Goal: Task Accomplishment & Management: Use online tool/utility

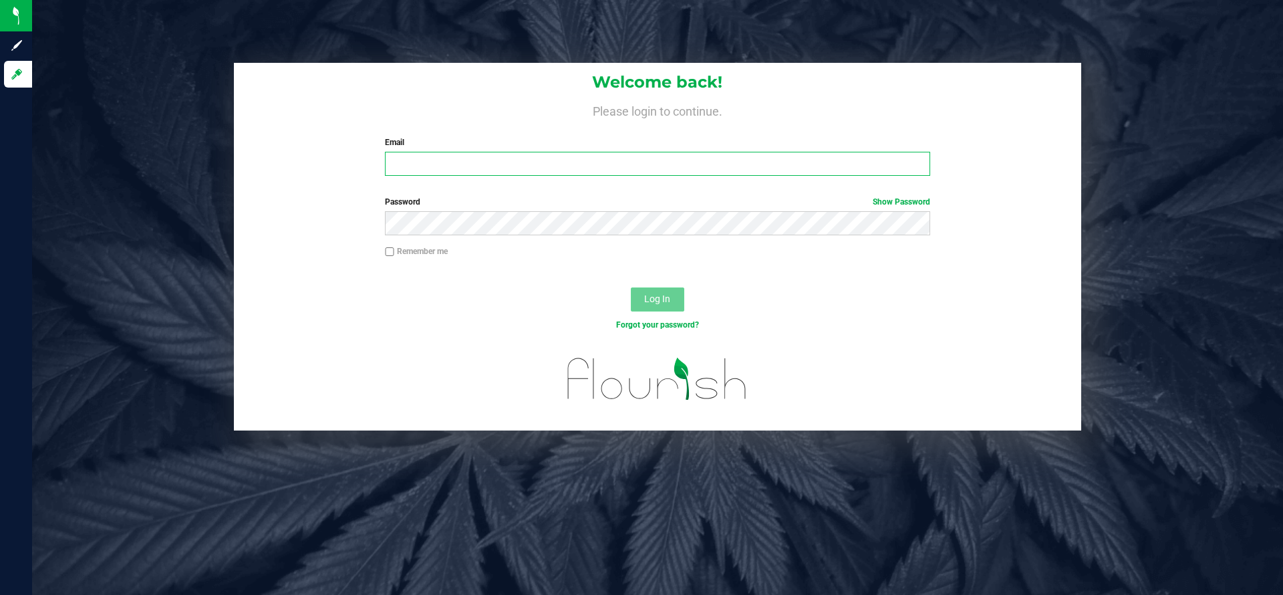
type input "[EMAIL_ADDRESS][DOMAIN_NAME]"
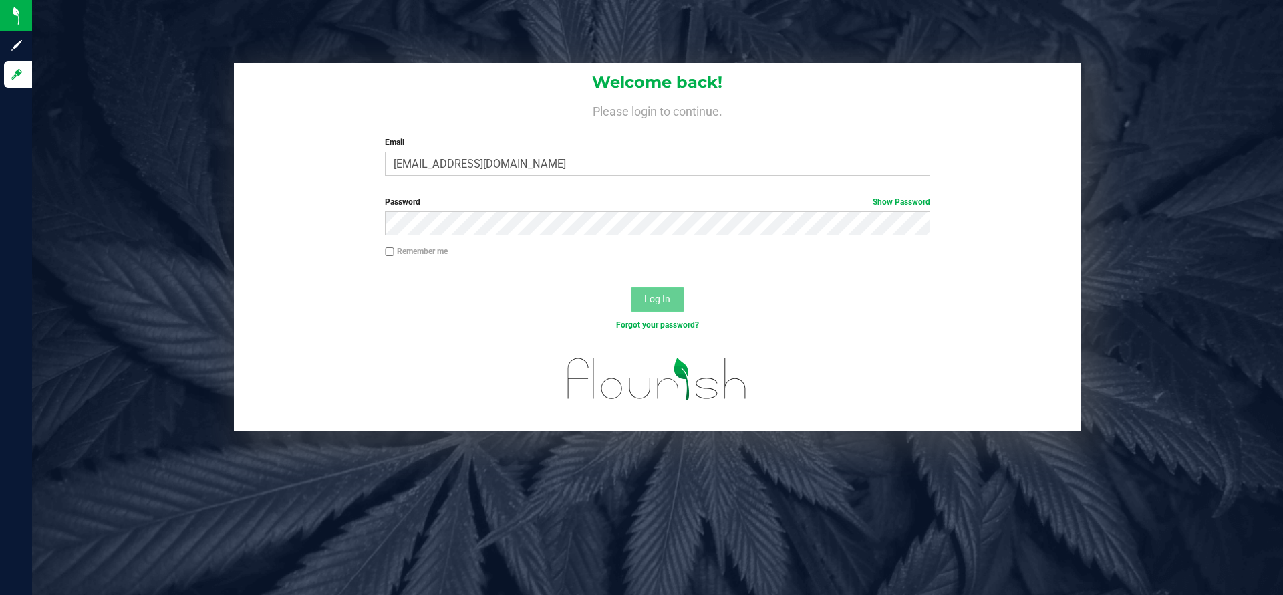
click at [676, 295] on button "Log In" at bounding box center [657, 299] width 53 height 24
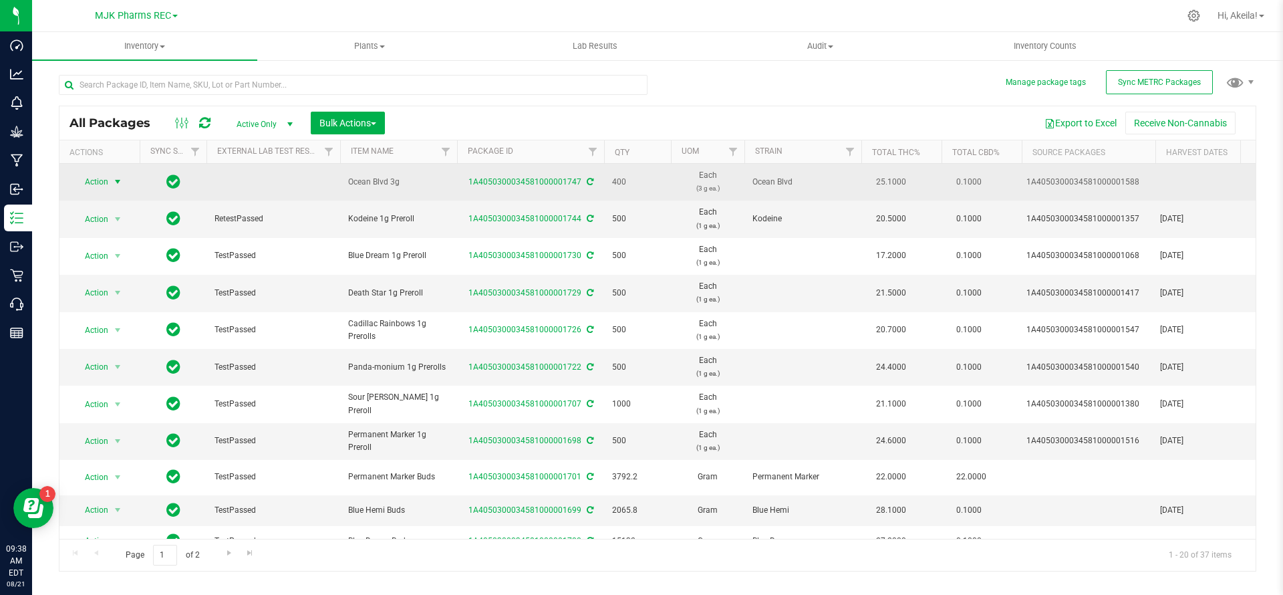
click at [112, 192] on td "Action Action Adjust qty Create package Edit attributes Global inventory Locate…" at bounding box center [99, 182] width 80 height 37
click at [112, 188] on span "select" at bounding box center [118, 181] width 17 height 19
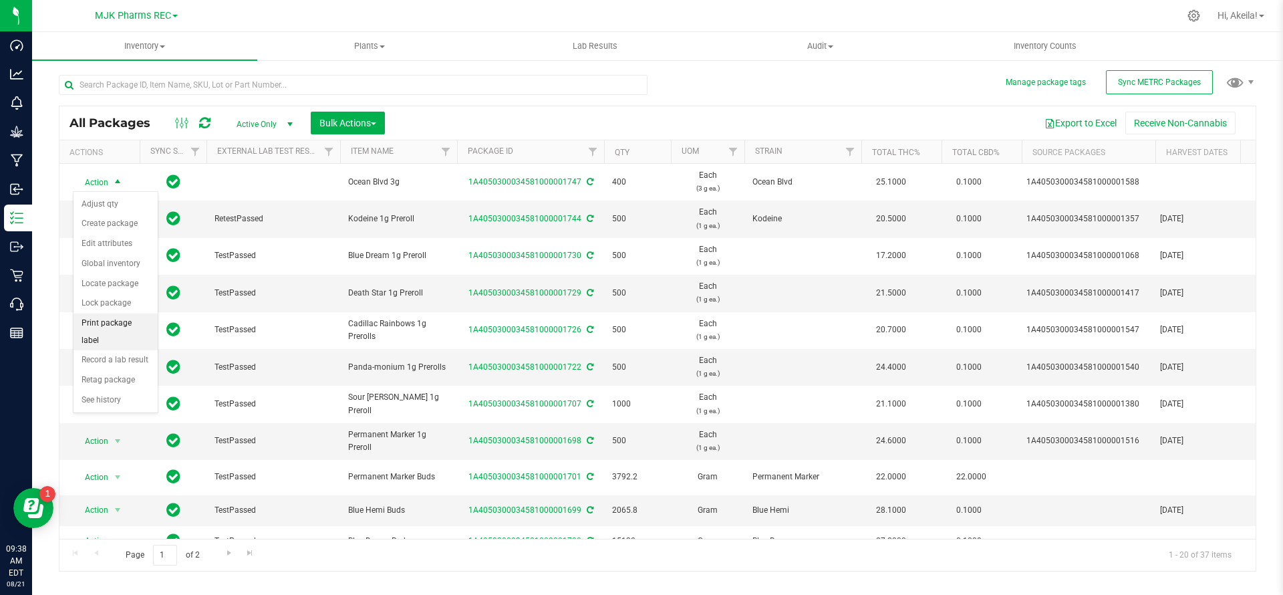
click at [145, 328] on li "Print package label" at bounding box center [116, 331] width 84 height 37
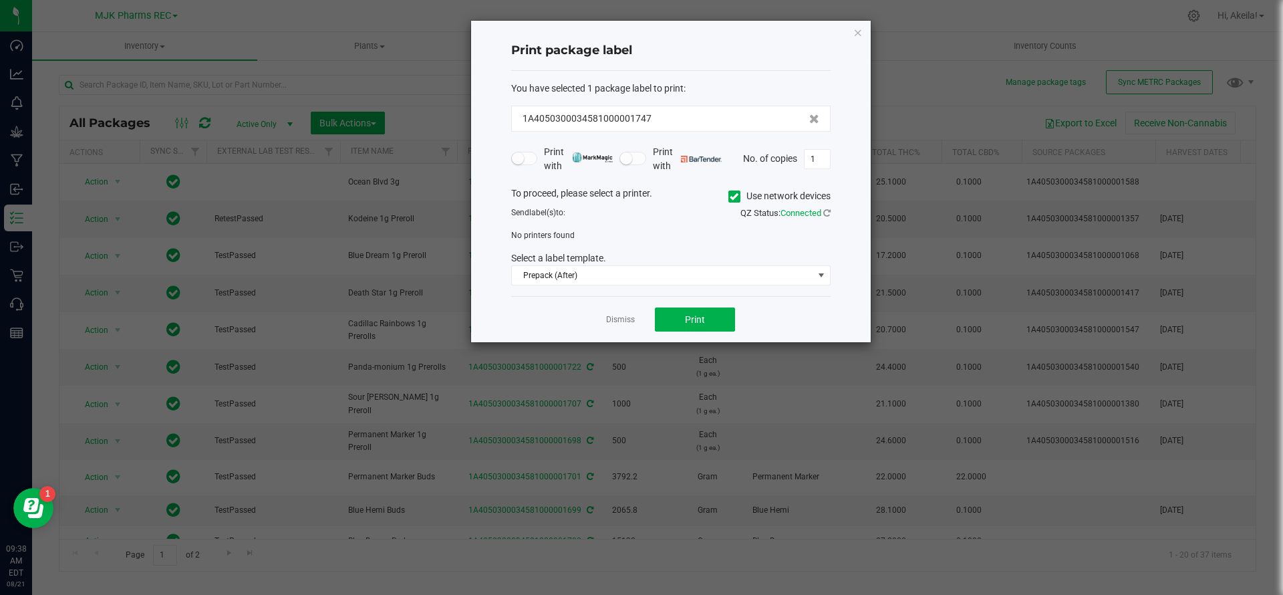
click at [731, 197] on icon at bounding box center [734, 197] width 9 height 0
click at [0, 0] on input "Use network devices" at bounding box center [0, 0] width 0 height 0
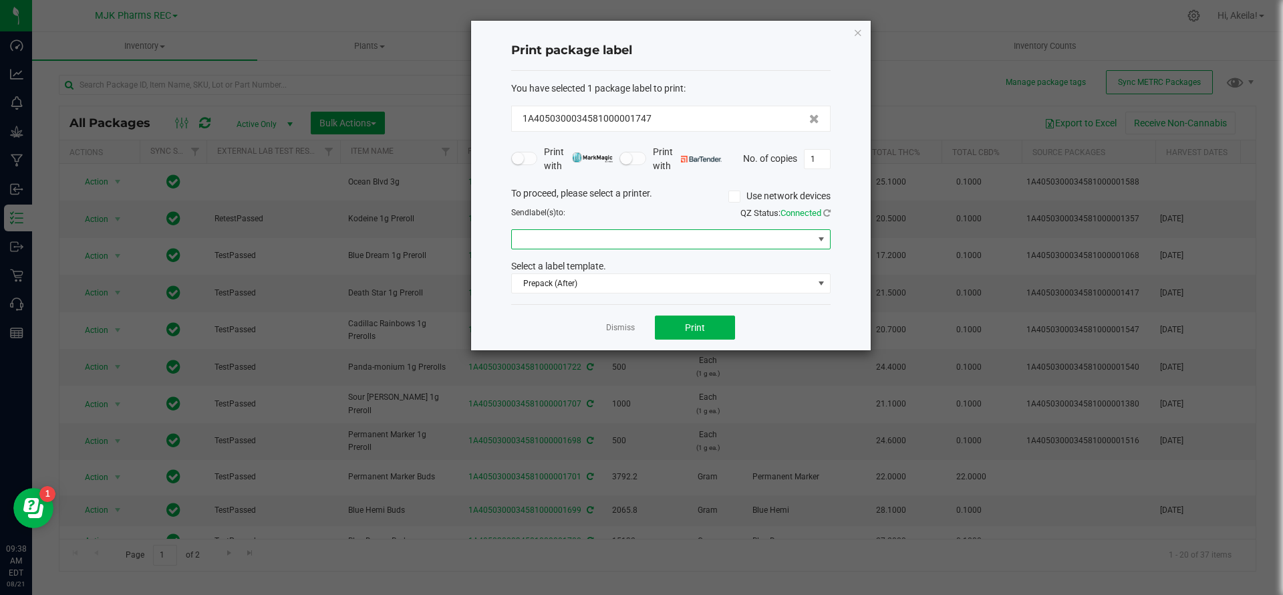
click at [733, 233] on span at bounding box center [662, 239] width 301 height 19
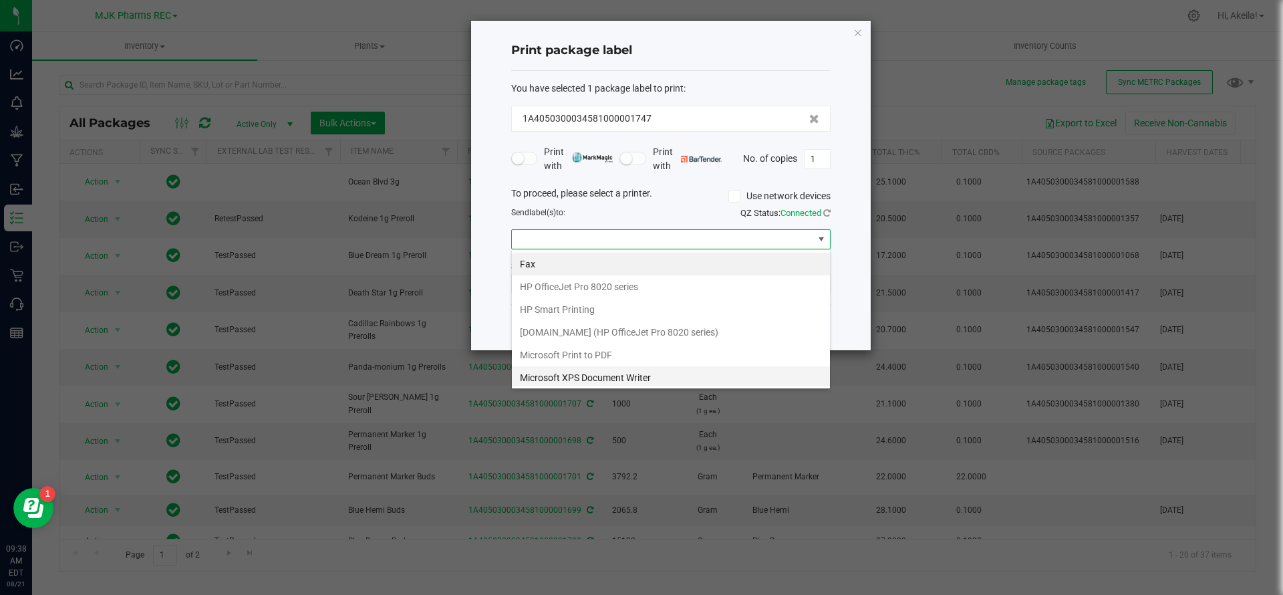
scroll to position [116, 0]
click at [656, 374] on 2\) "ZDesigner ZD410-203dpi ZPL (Copy 2)" at bounding box center [671, 375] width 318 height 23
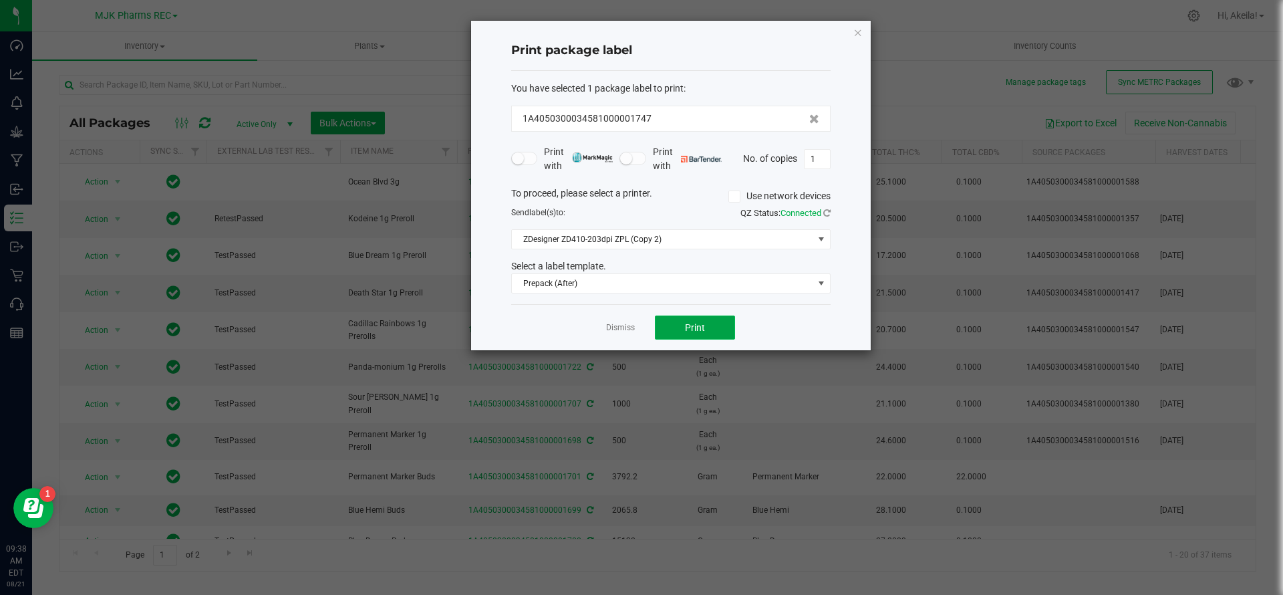
click at [666, 314] on div "Dismiss Print" at bounding box center [671, 327] width 320 height 46
click at [731, 320] on button "Print" at bounding box center [695, 328] width 80 height 24
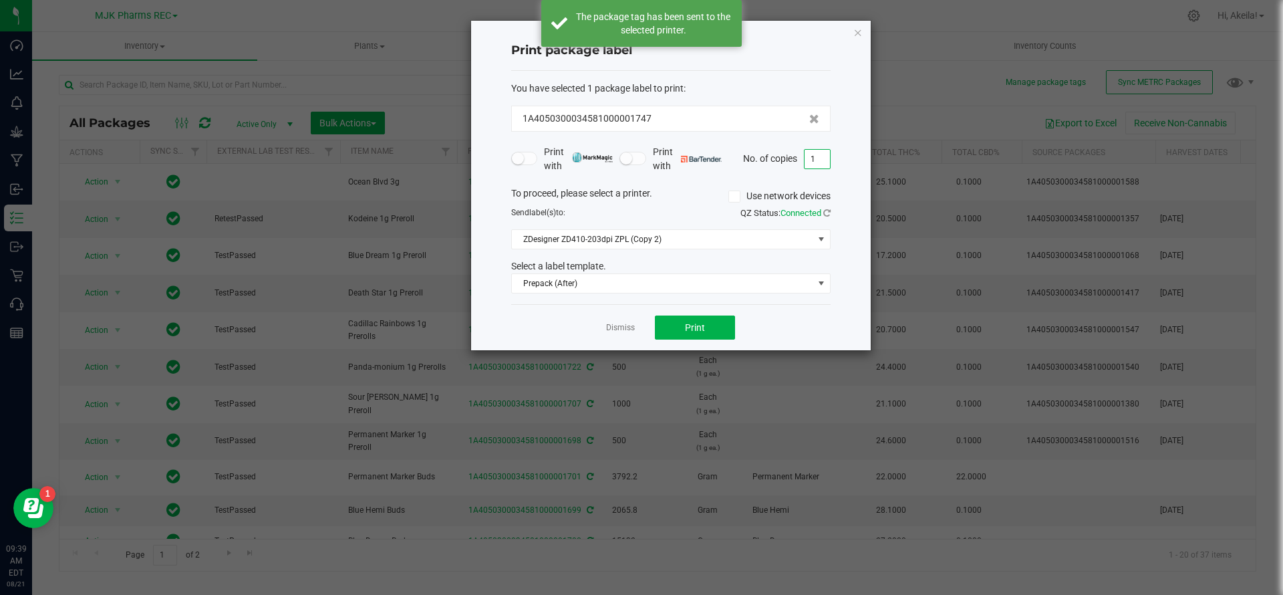
click at [820, 155] on input "1" at bounding box center [817, 159] width 25 height 19
click at [813, 166] on input "399" at bounding box center [817, 159] width 25 height 19
type input "1"
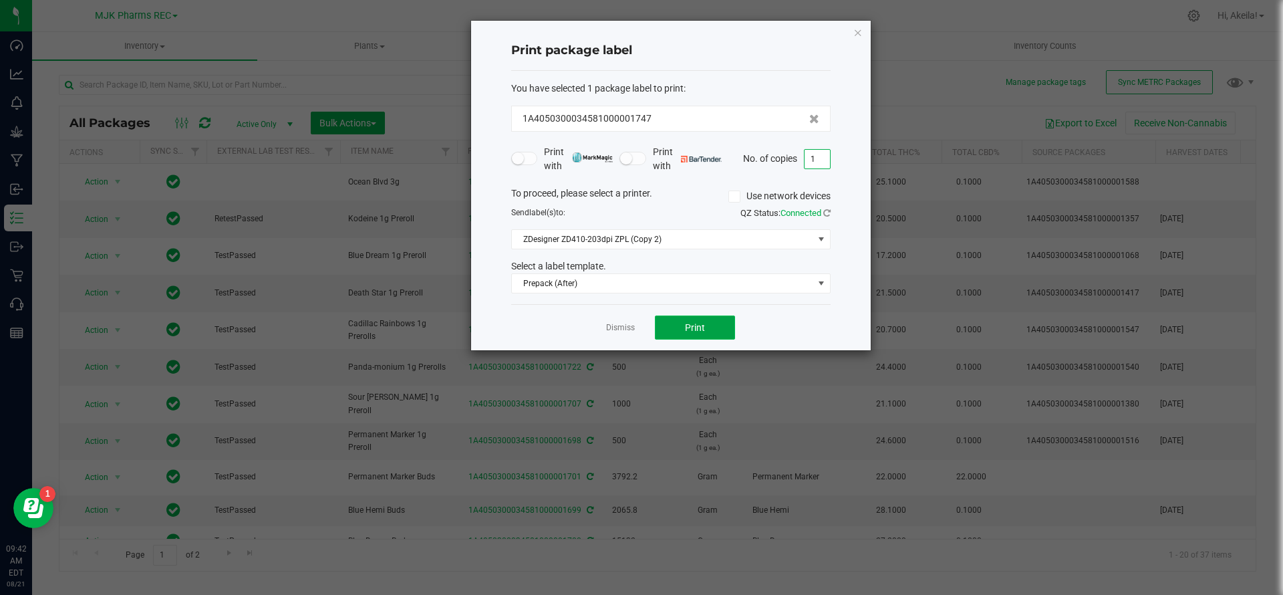
click at [709, 332] on button "Print" at bounding box center [695, 328] width 80 height 24
click at [627, 328] on link "Dismiss" at bounding box center [620, 327] width 29 height 11
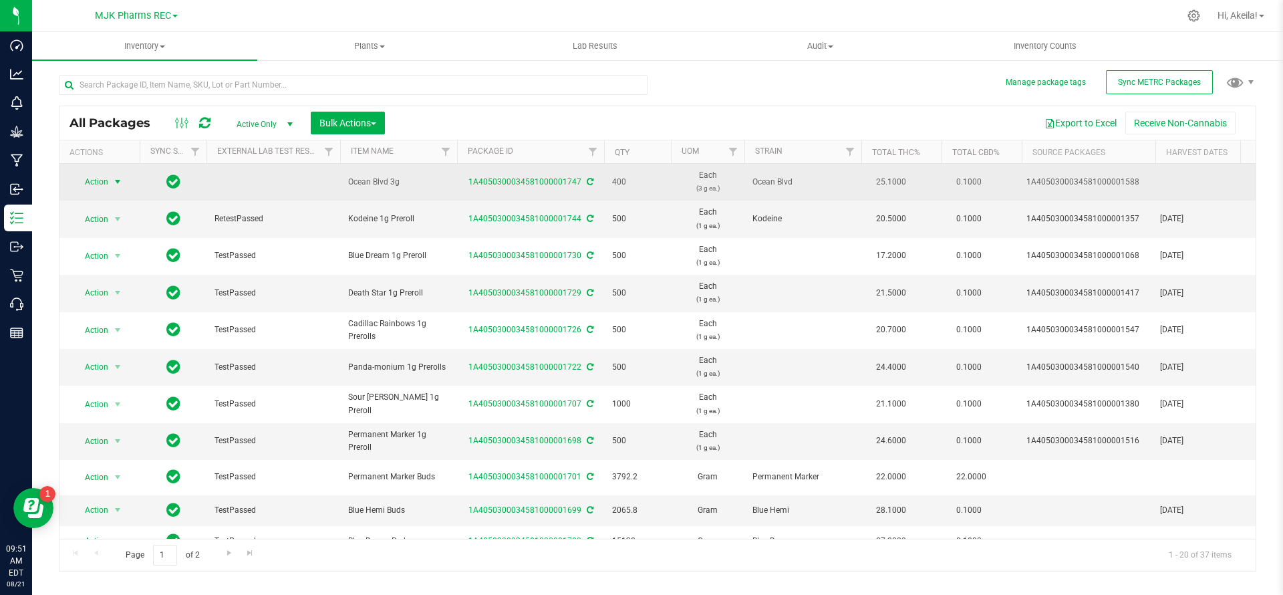
click at [108, 184] on span "Action" at bounding box center [91, 181] width 36 height 19
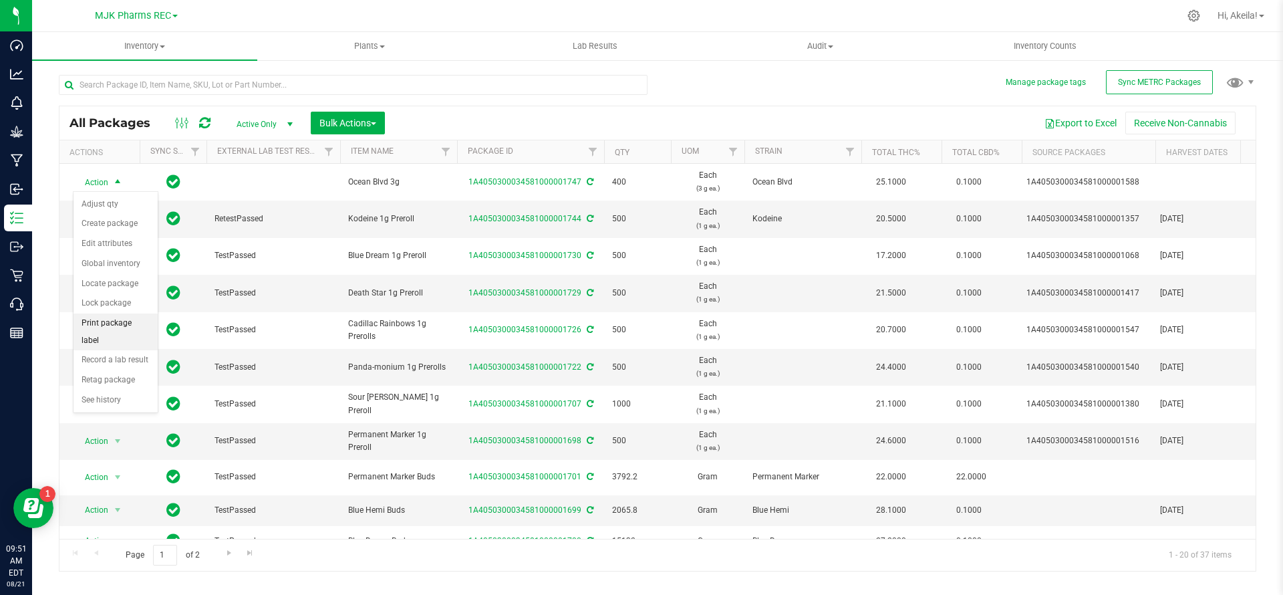
click at [132, 328] on li "Print package label" at bounding box center [116, 331] width 84 height 37
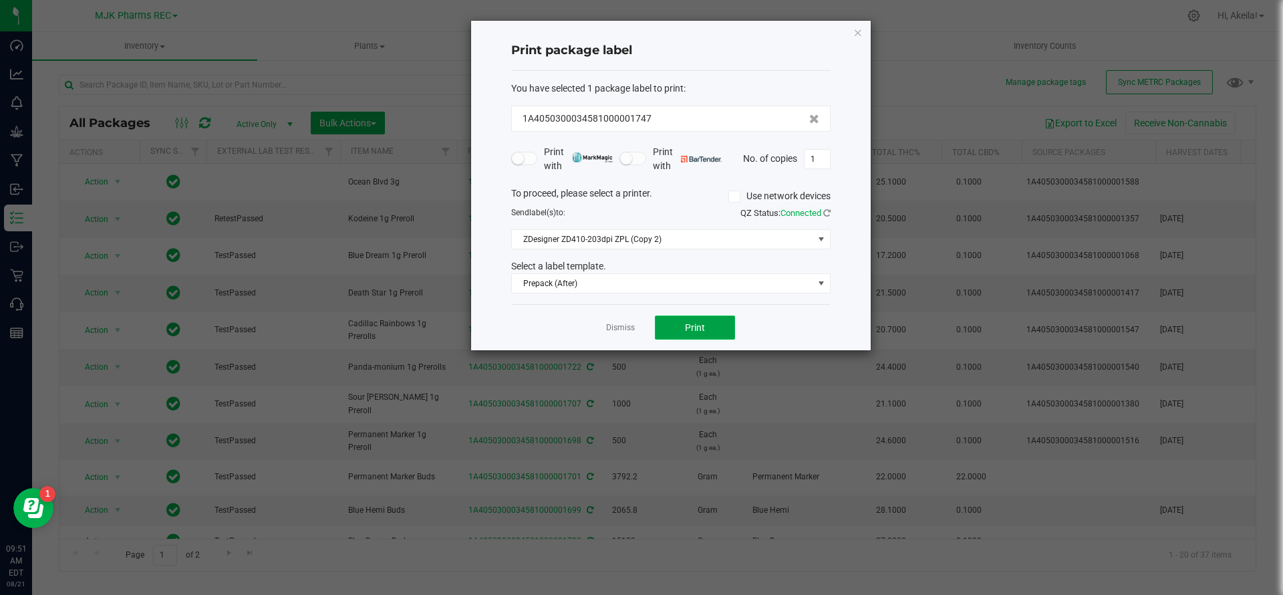
drag, startPoint x: 713, startPoint y: 336, endPoint x: 726, endPoint y: 331, distance: 14.2
click at [726, 331] on button "Print" at bounding box center [695, 328] width 80 height 24
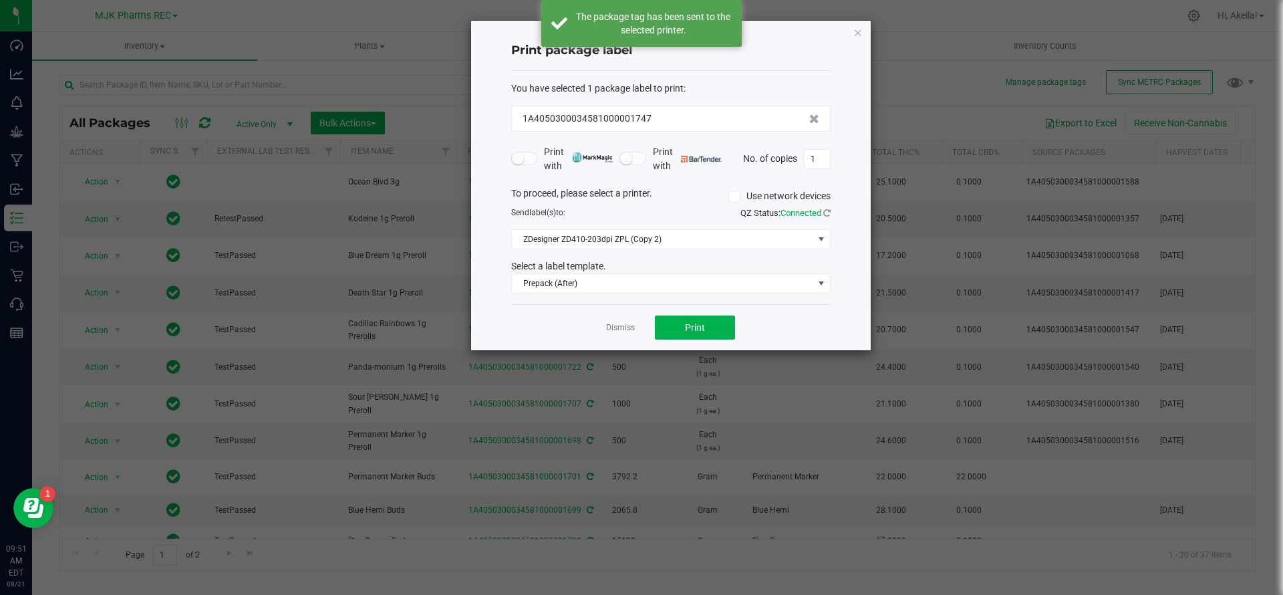
click at [810, 170] on div "Print with Print with No. of copies 1" at bounding box center [671, 159] width 320 height 28
click at [812, 160] on input "1" at bounding box center [817, 159] width 25 height 19
click at [811, 160] on input "1" at bounding box center [817, 159] width 25 height 19
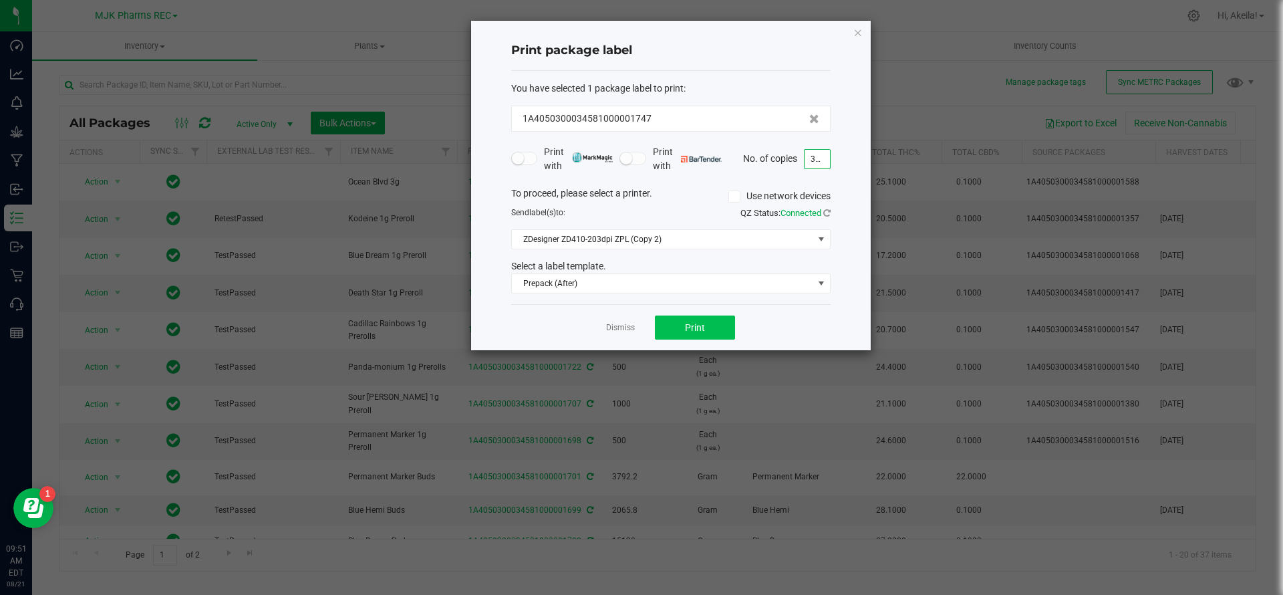
type input "399"
click at [728, 335] on button "Print" at bounding box center [695, 328] width 80 height 24
